Goal: Task Accomplishment & Management: Manage account settings

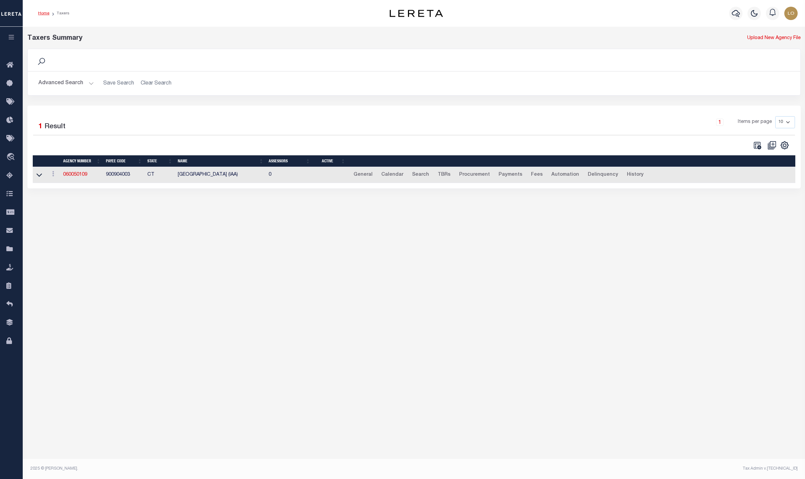
click at [47, 15] on link "Home" at bounding box center [43, 13] width 11 height 4
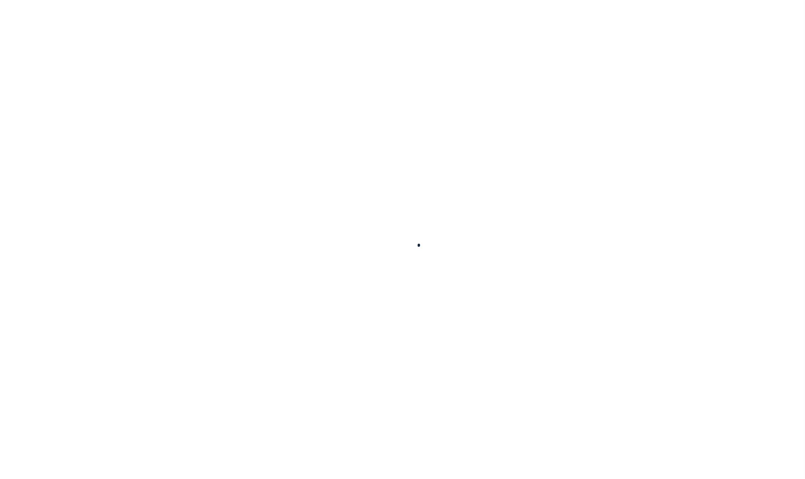
select select
checkbox input "false"
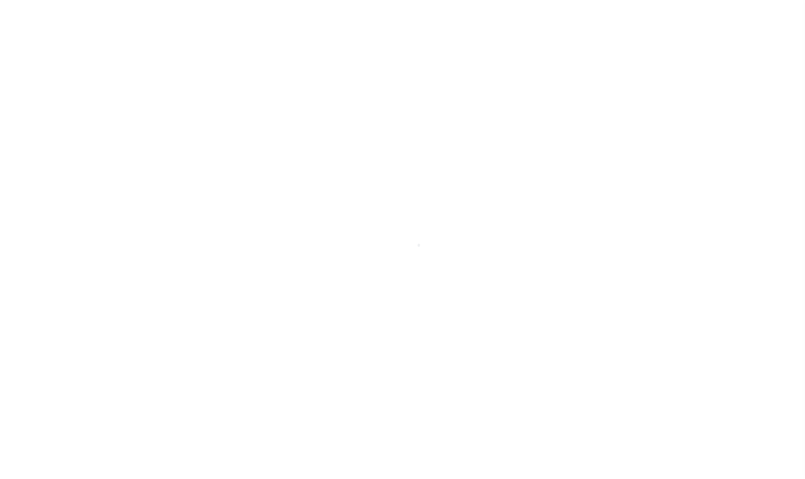
checkbox input "false"
type input "5105900000"
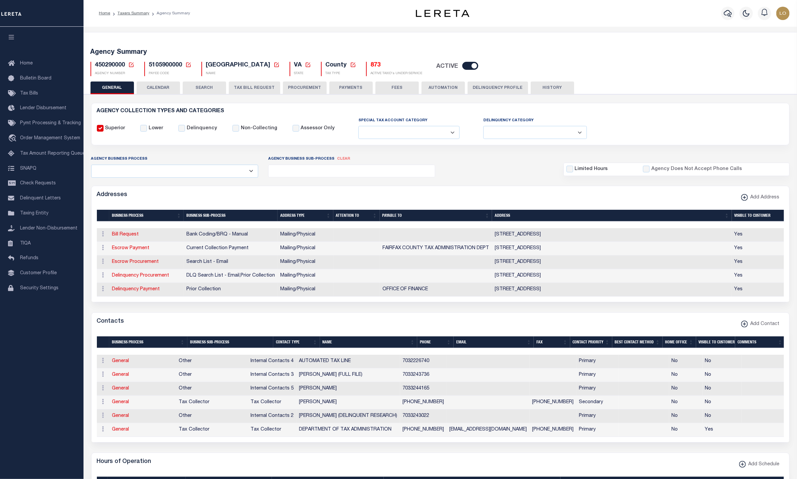
click at [133, 62] on icon at bounding box center [131, 65] width 6 height 6
click at [176, 95] on input "Agency Number" at bounding box center [210, 88] width 134 height 13
paste input "060050109"
type input "060050109"
click at [267, 113] on button "Ok" at bounding box center [260, 106] width 33 height 12
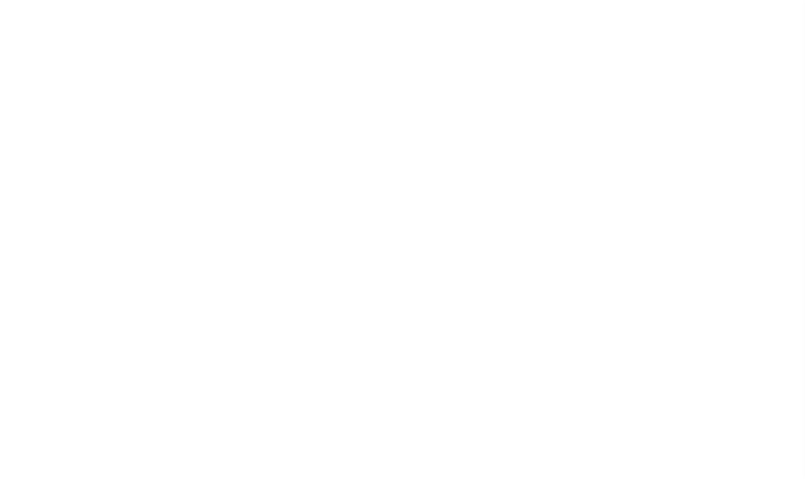
select select
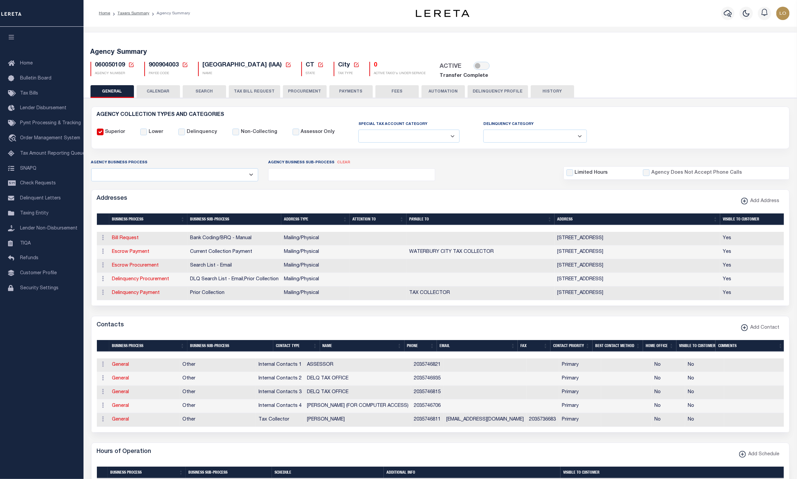
click at [132, 64] on icon at bounding box center [131, 65] width 5 height 5
click at [158, 87] on input "Agency Number" at bounding box center [210, 88] width 134 height 13
paste input "010370001"
type input "010370001"
click at [262, 112] on button "Ok" at bounding box center [260, 106] width 33 height 12
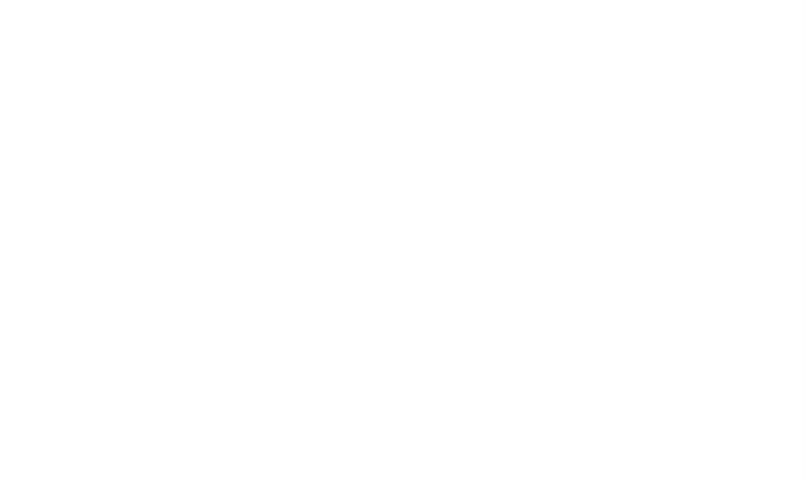
select select
